Goal: Information Seeking & Learning: Learn about a topic

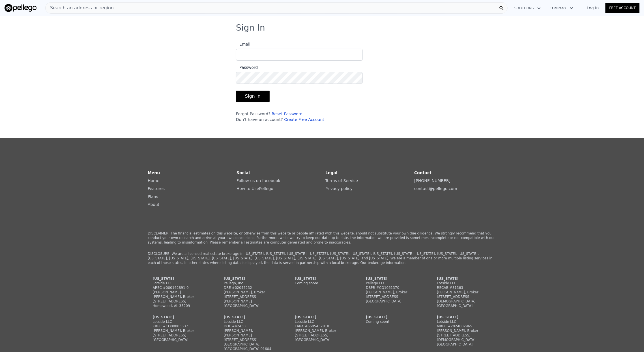
type input "[PERSON_NAME][DOMAIN_NAME][EMAIL_ADDRESS][PERSON_NAME][DOMAIN_NAME]"
click at [254, 93] on button "Sign In" at bounding box center [253, 96] width 34 height 11
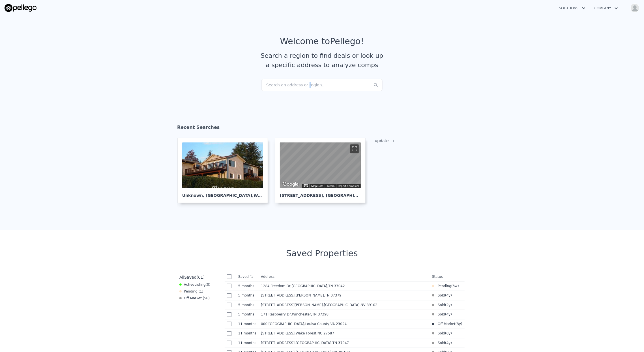
drag, startPoint x: 312, startPoint y: 87, endPoint x: 300, endPoint y: 86, distance: 11.9
click at [300, 86] on div "Search an address or region..." at bounding box center [321, 85] width 121 height 12
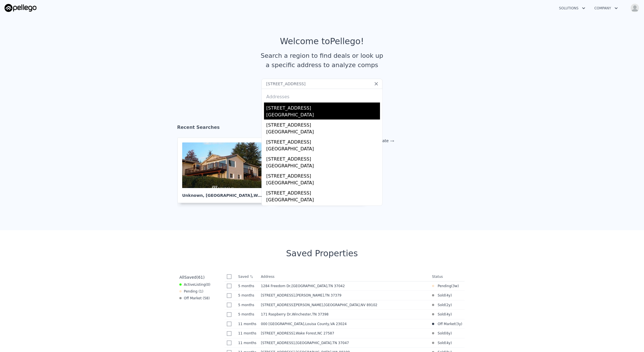
type input "[STREET_ADDRESS]"
click at [305, 110] on div "[STREET_ADDRESS]" at bounding box center [323, 106] width 114 height 9
